Goal: Task Accomplishment & Management: Use online tool/utility

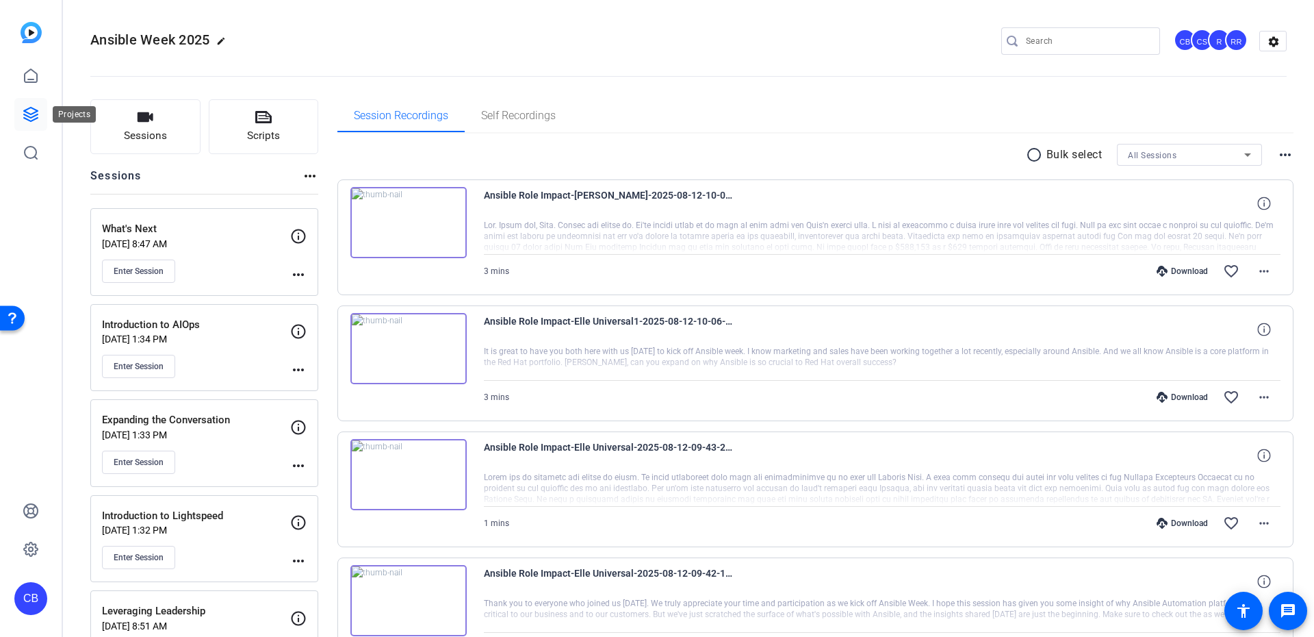
click at [16, 117] on link at bounding box center [30, 114] width 33 height 33
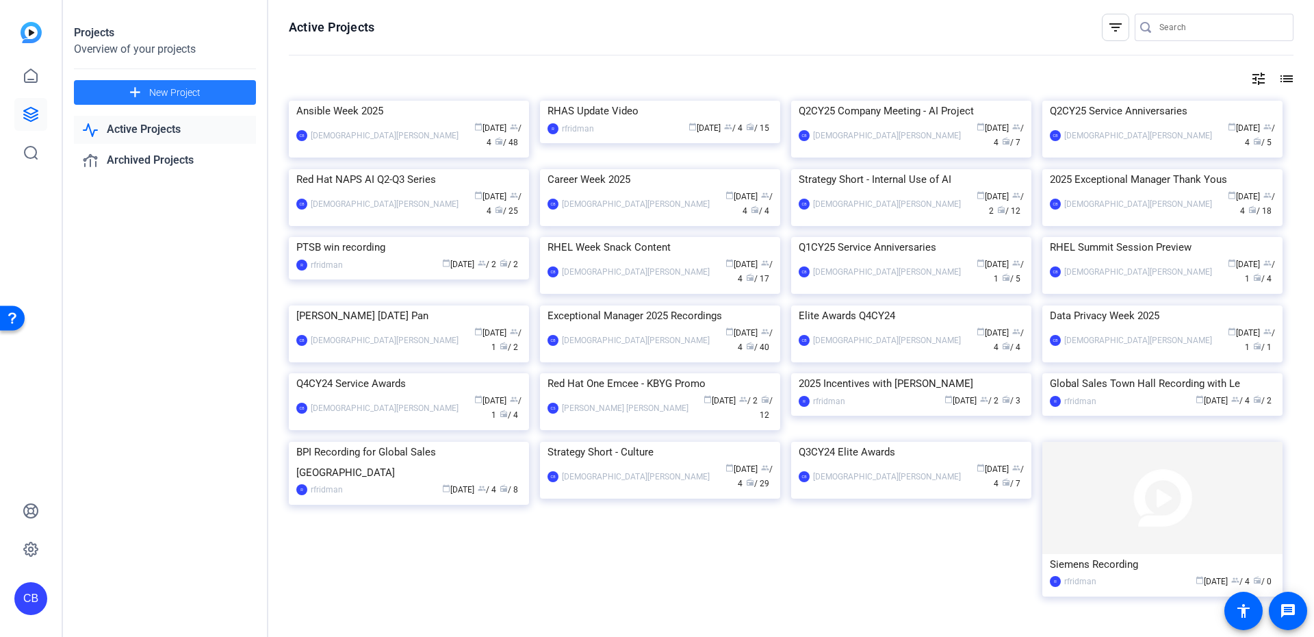
click at [201, 89] on span at bounding box center [165, 92] width 182 height 33
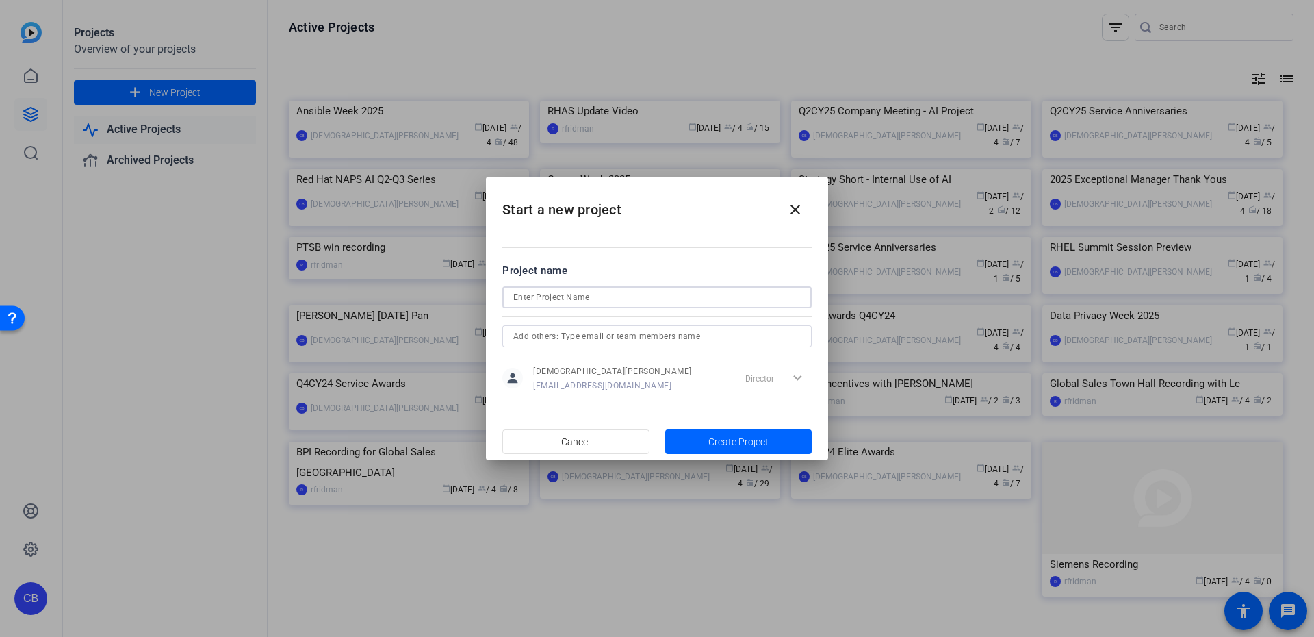
click at [613, 301] on input at bounding box center [656, 297] width 287 height 16
type input "Project [PERSON_NAME]"
click at [773, 430] on span "button" at bounding box center [738, 441] width 147 height 33
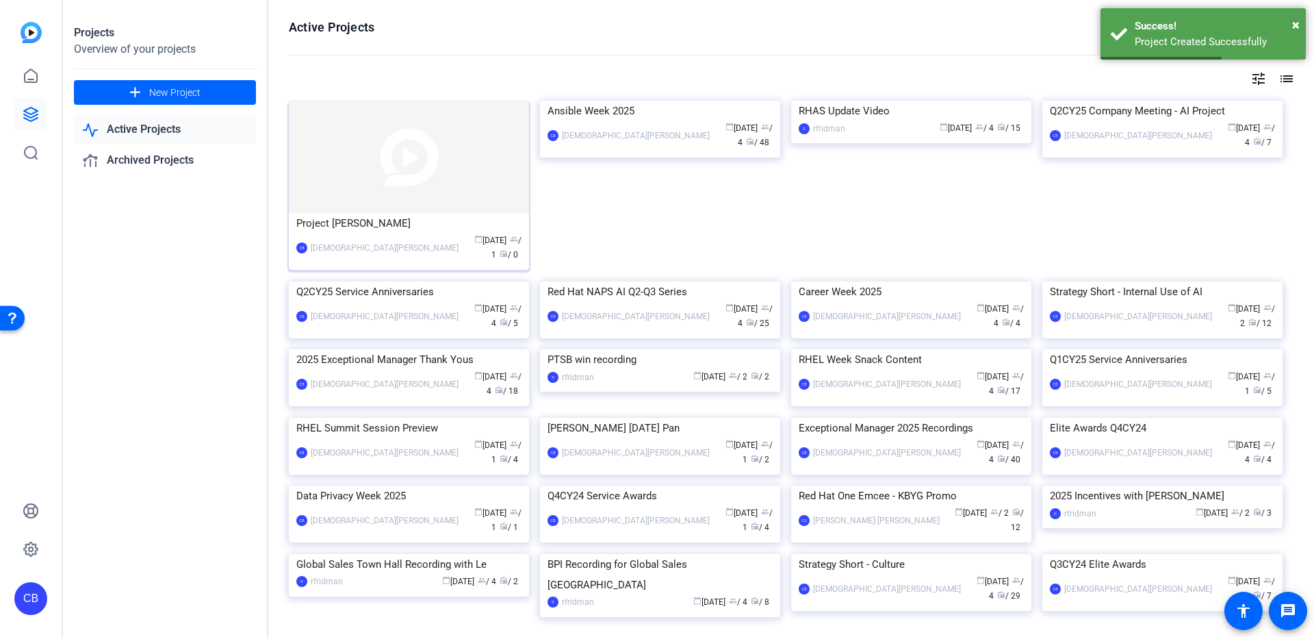
click at [420, 157] on img at bounding box center [409, 157] width 240 height 112
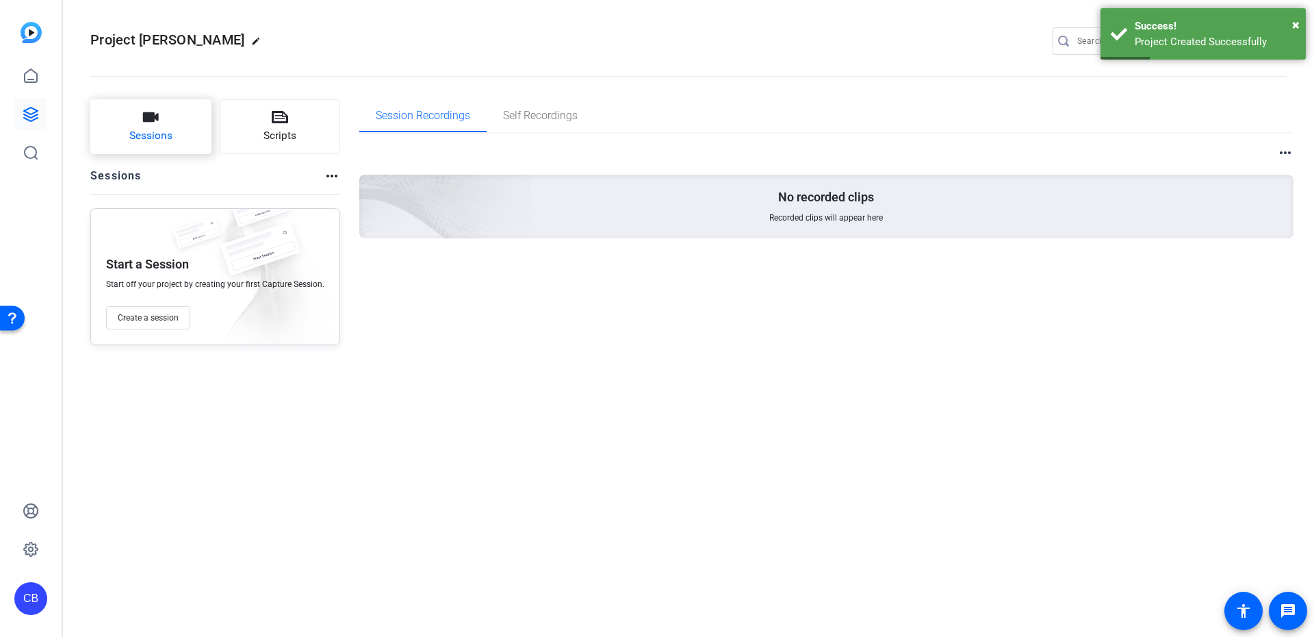
click at [142, 125] on icon "button" at bounding box center [150, 117] width 16 height 16
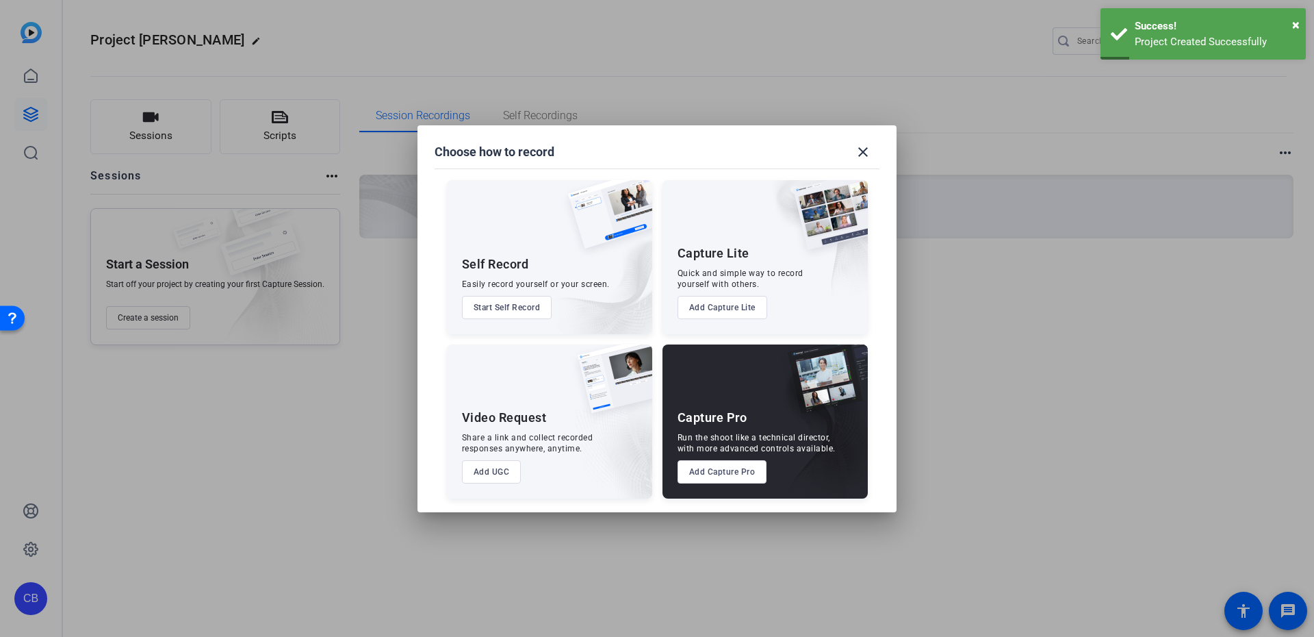
click at [763, 450] on div "Run the shoot like a technical director, with more advanced controls available." at bounding box center [757, 443] width 158 height 22
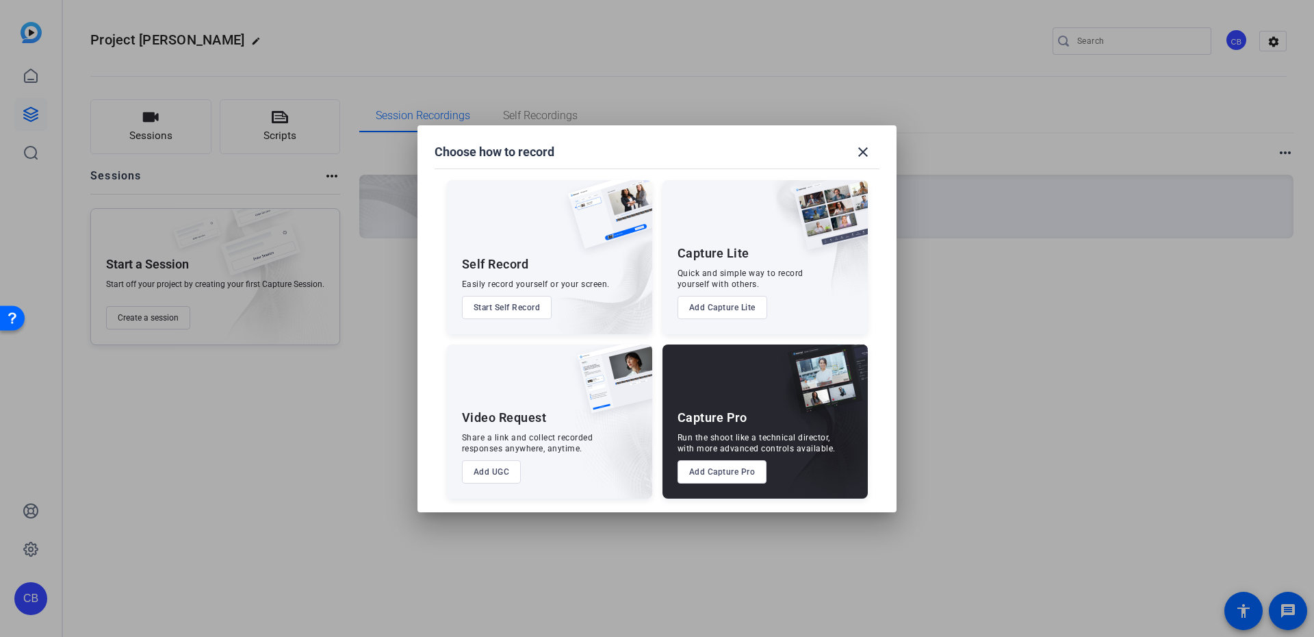
click at [708, 474] on button "Add Capture Pro" at bounding box center [723, 471] width 90 height 23
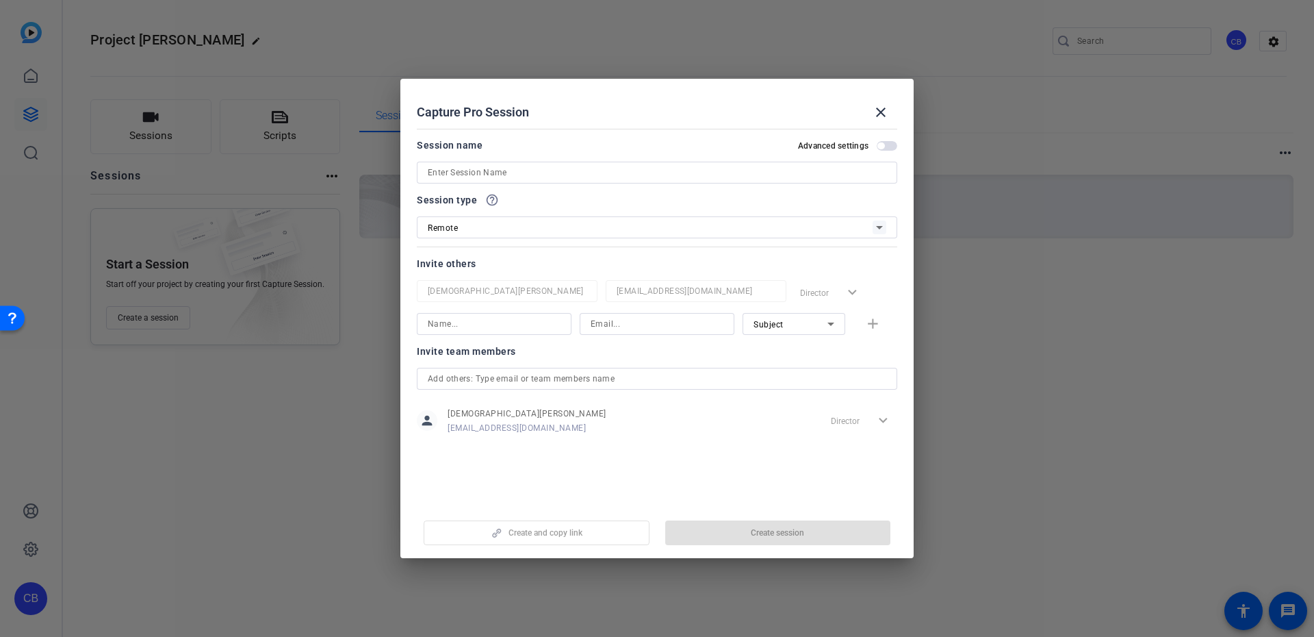
click at [498, 163] on div at bounding box center [657, 173] width 459 height 22
click at [498, 168] on input at bounding box center [657, 172] width 459 height 16
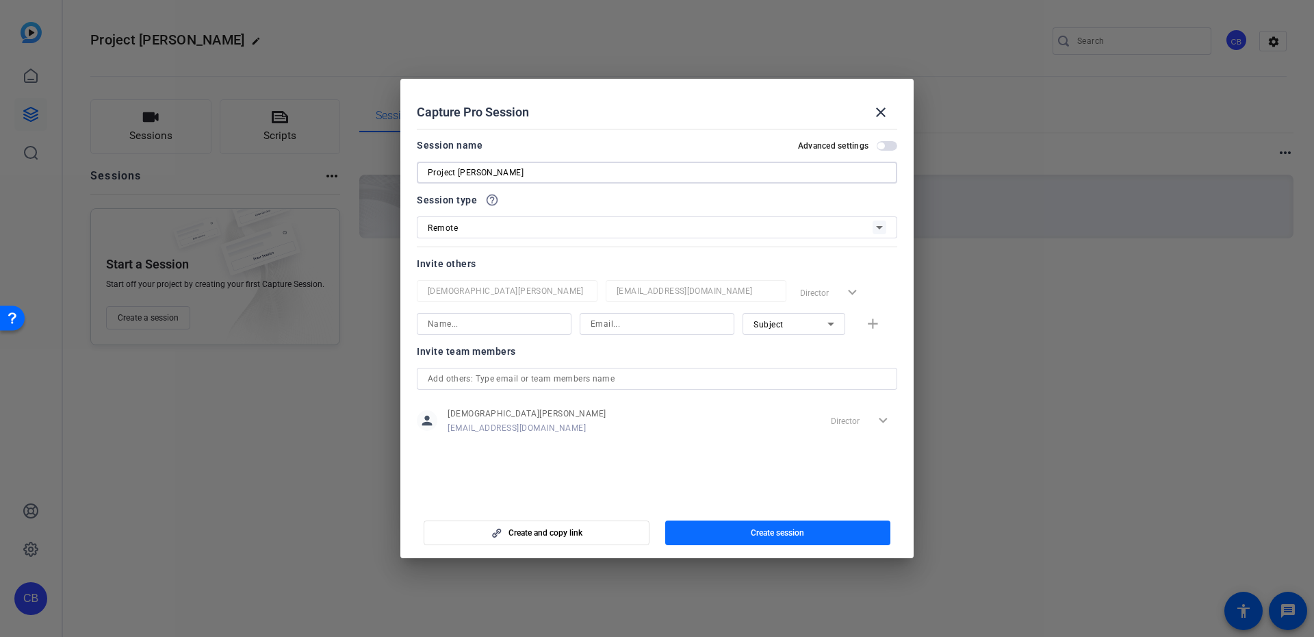
type input "Project [PERSON_NAME]"
click at [788, 535] on span "Create session" at bounding box center [777, 532] width 53 height 11
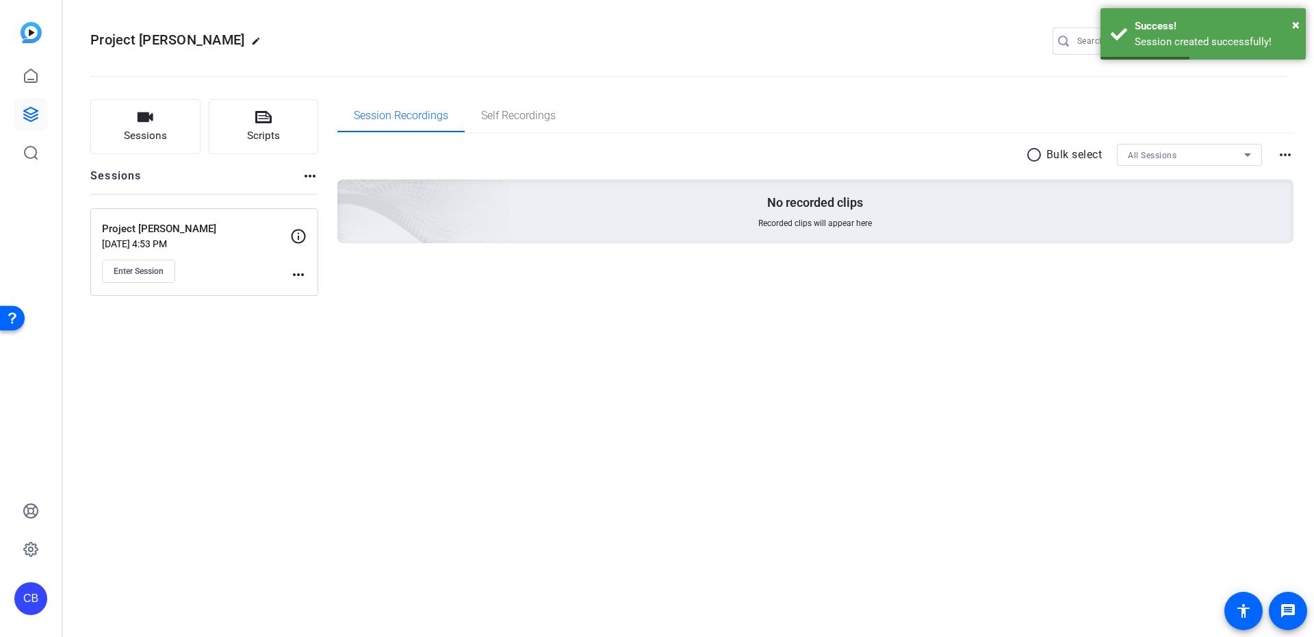
click at [292, 278] on mat-icon "more_horiz" at bounding box center [298, 274] width 16 height 16
click at [339, 294] on span "Edit Session" at bounding box center [332, 294] width 62 height 16
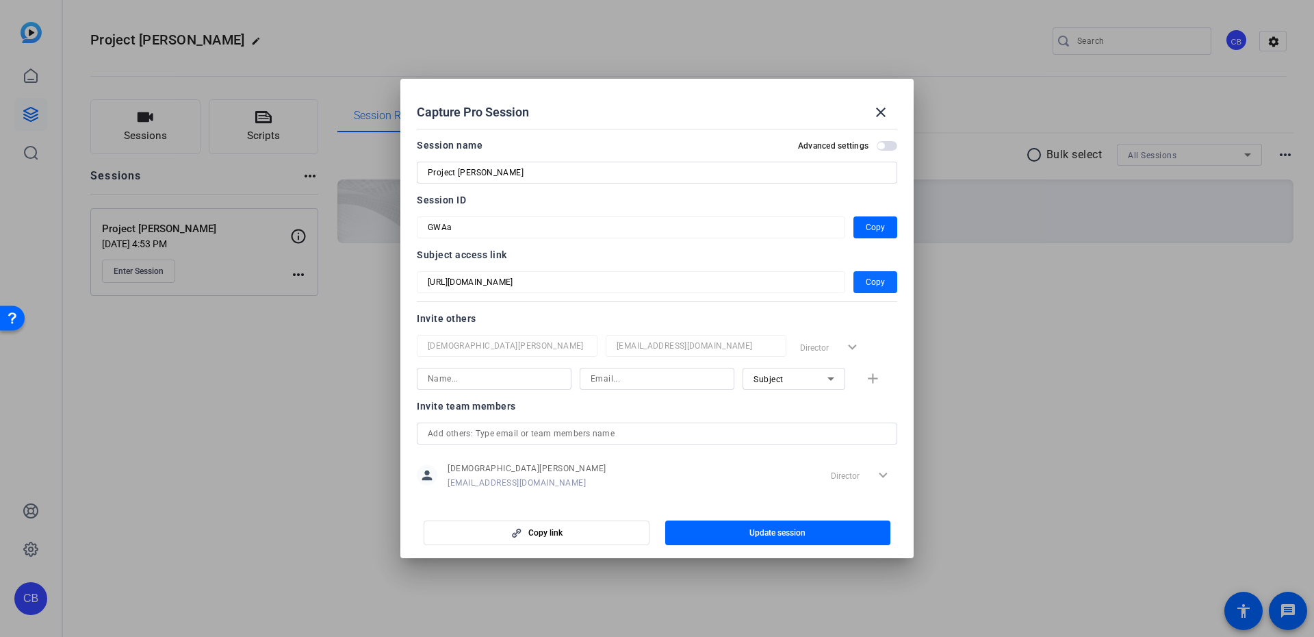
click at [866, 281] on span "Copy" at bounding box center [875, 282] width 19 height 16
click at [877, 109] on mat-icon "close" at bounding box center [881, 112] width 16 height 16
